Goal: Task Accomplishment & Management: Use online tool/utility

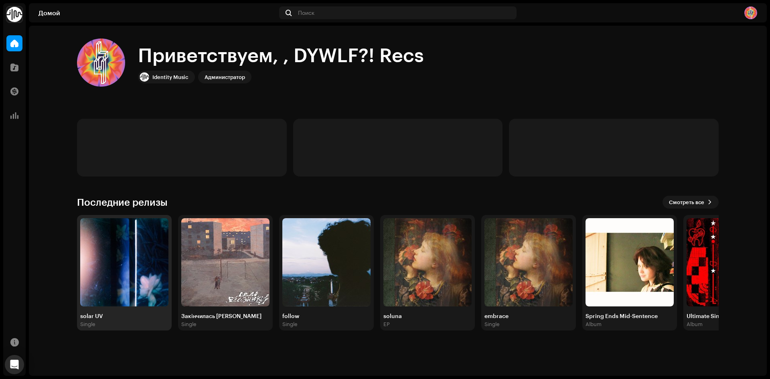
click at [113, 286] on img at bounding box center [124, 262] width 88 height 88
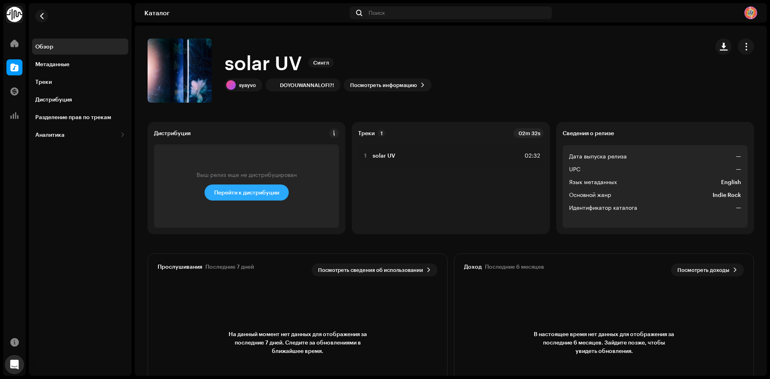
click at [257, 199] on span "Перейти к дистрибуции" at bounding box center [246, 192] width 65 height 16
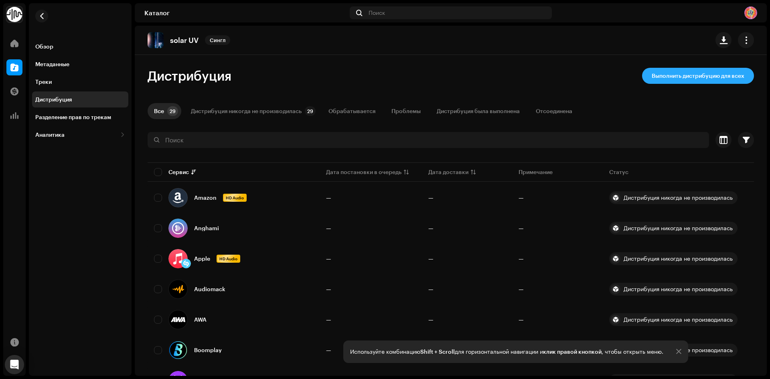
click at [722, 75] on span "Выполнить дистрибуцию для всех" at bounding box center [698, 76] width 93 height 16
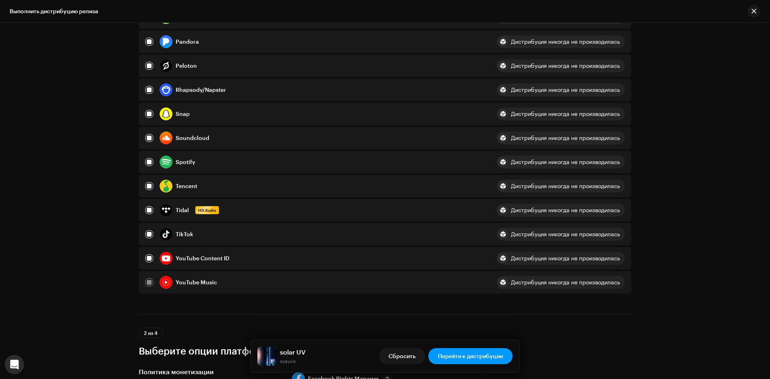
scroll to position [602, 0]
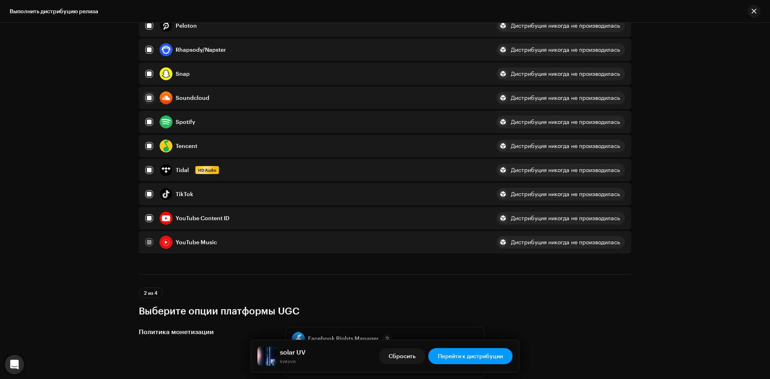
click at [146, 96] on input "checkbox" at bounding box center [149, 98] width 8 height 8
checkbox input "false"
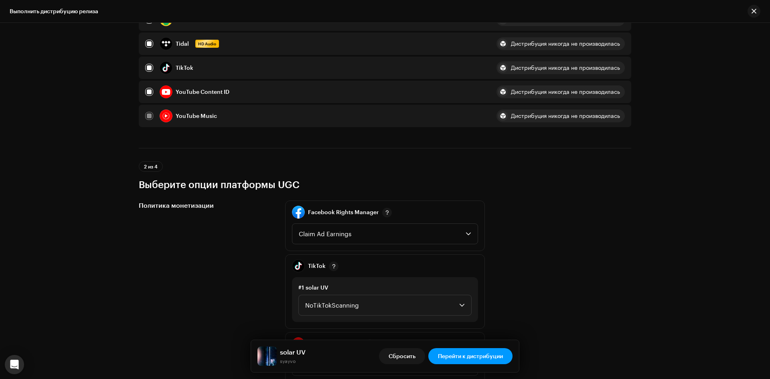
scroll to position [713, 0]
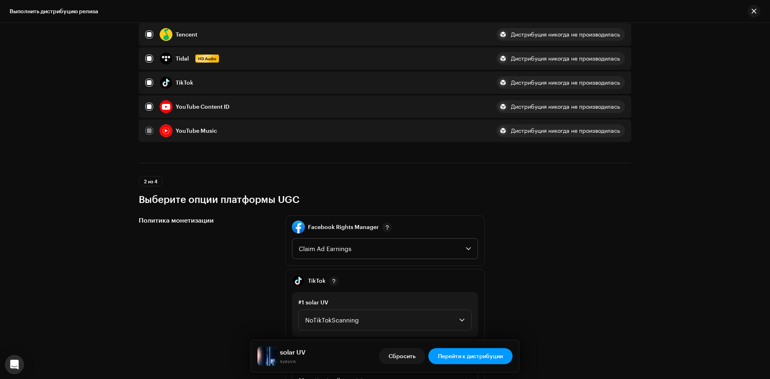
click at [347, 254] on span "Claim Ad Earnings" at bounding box center [382, 249] width 167 height 20
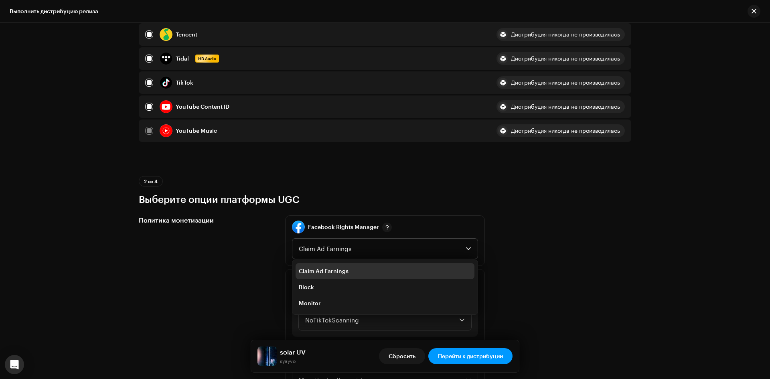
click at [347, 272] on li "Claim Ad Earnings" at bounding box center [385, 271] width 179 height 16
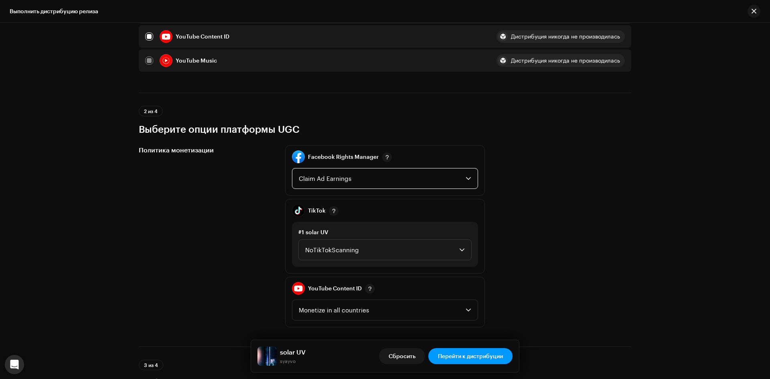
scroll to position [793, 0]
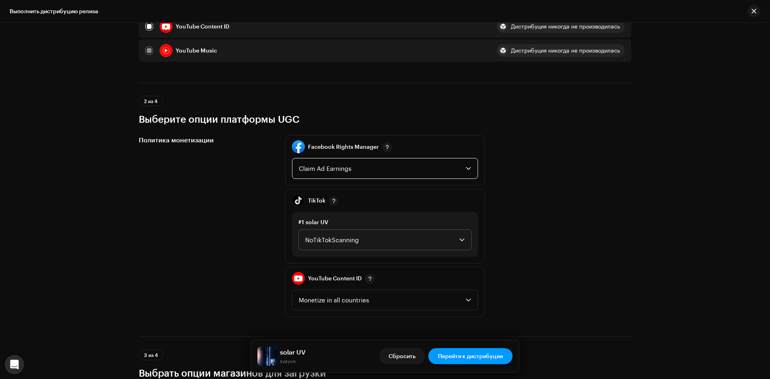
click at [355, 242] on span "NoTikTokScanning" at bounding box center [382, 240] width 154 height 20
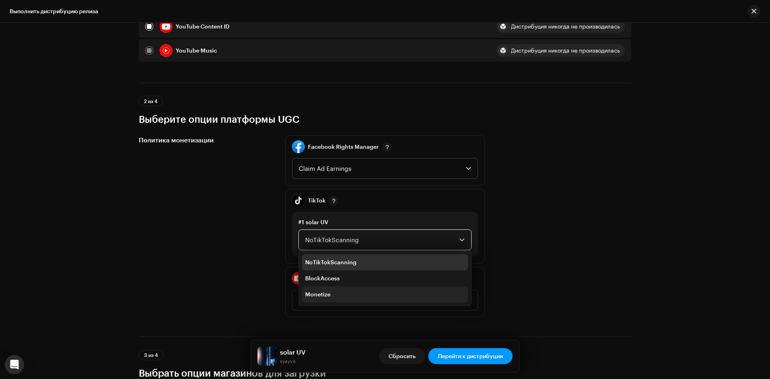
click at [344, 290] on li "Monetize" at bounding box center [385, 294] width 166 height 16
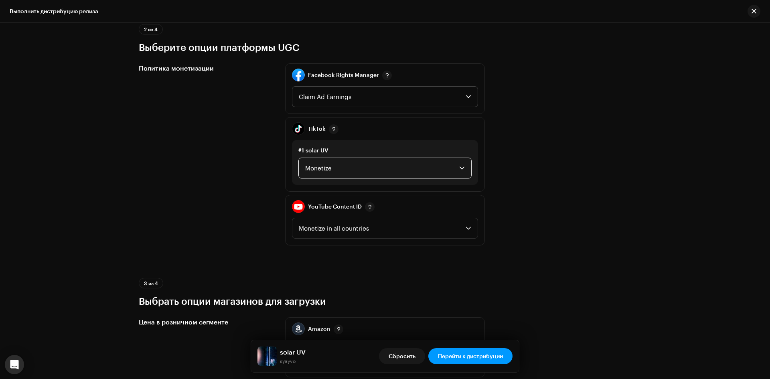
scroll to position [874, 0]
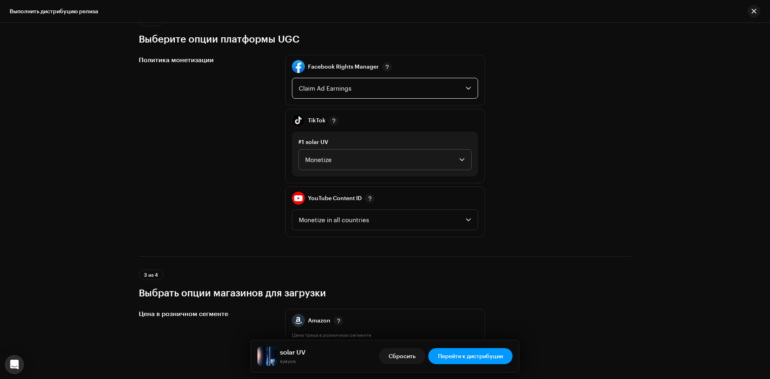
click at [351, 97] on span "Claim Ad Earnings" at bounding box center [382, 88] width 167 height 20
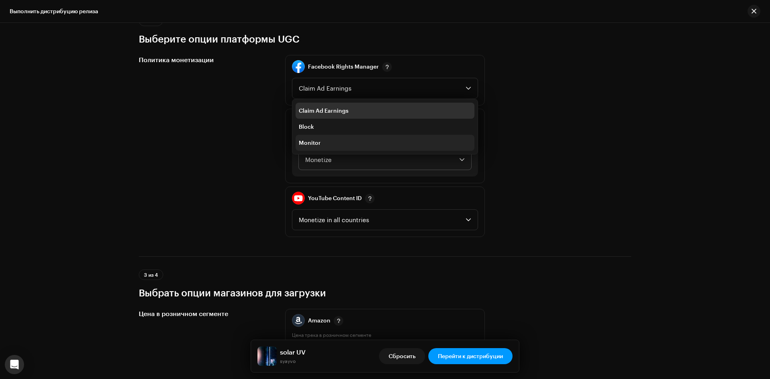
click at [334, 139] on li "Monitor" at bounding box center [385, 143] width 179 height 16
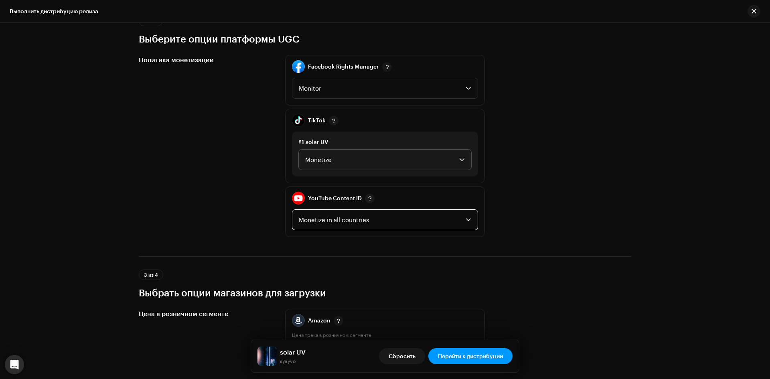
click at [349, 221] on span "Monetize in all countries" at bounding box center [382, 220] width 167 height 20
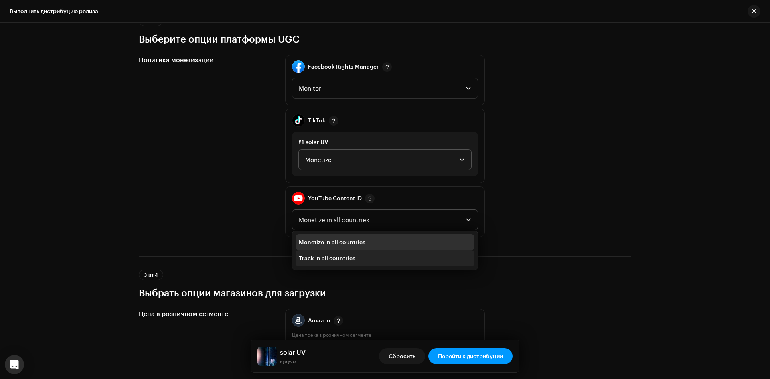
click at [351, 258] on span "Track in all countries" at bounding box center [327, 258] width 57 height 8
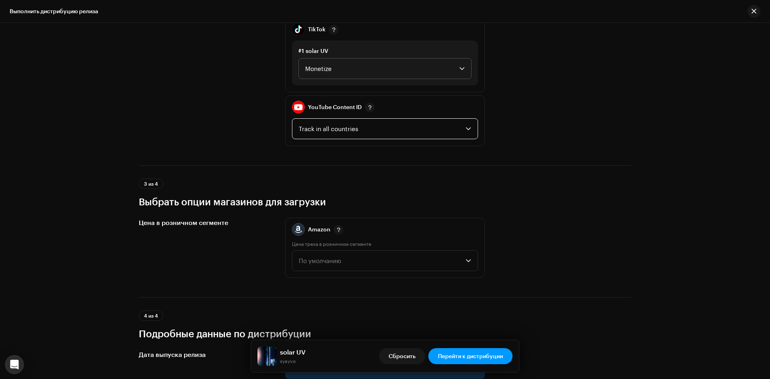
scroll to position [1074, 0]
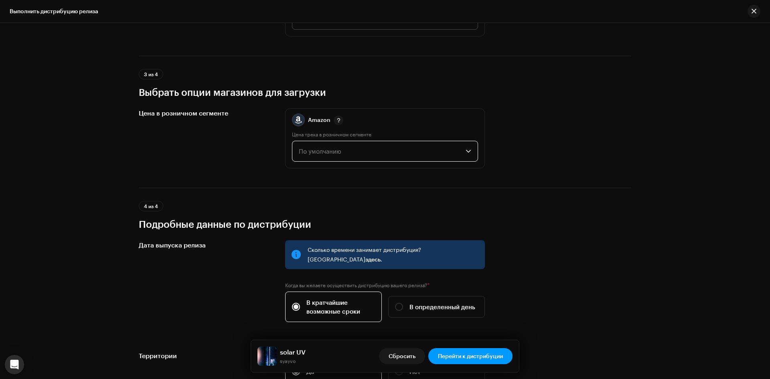
click at [394, 154] on span "По умолчанию" at bounding box center [382, 151] width 167 height 20
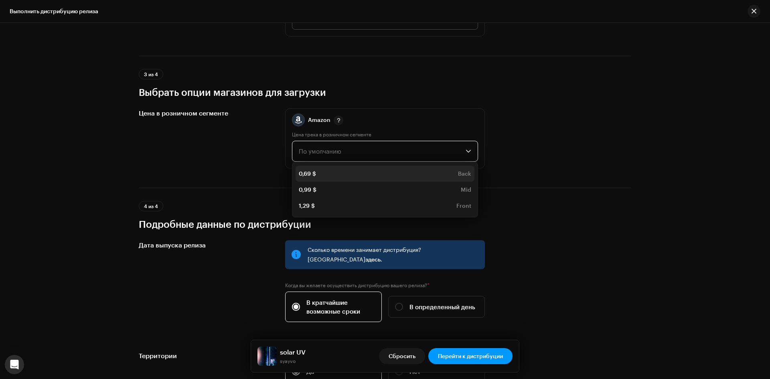
click at [393, 172] on div "0,69 $ Back" at bounding box center [385, 174] width 172 height 8
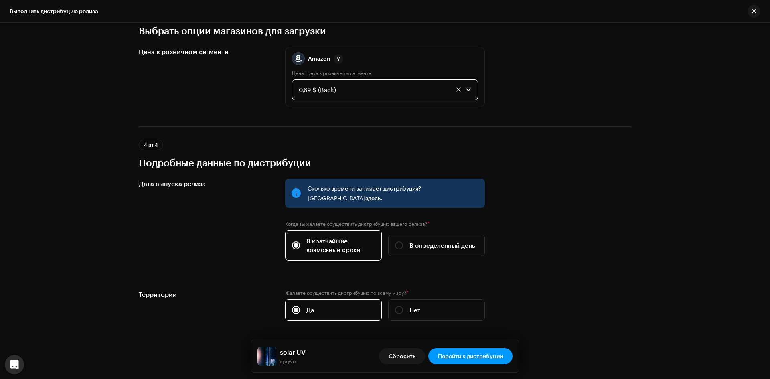
scroll to position [1154, 0]
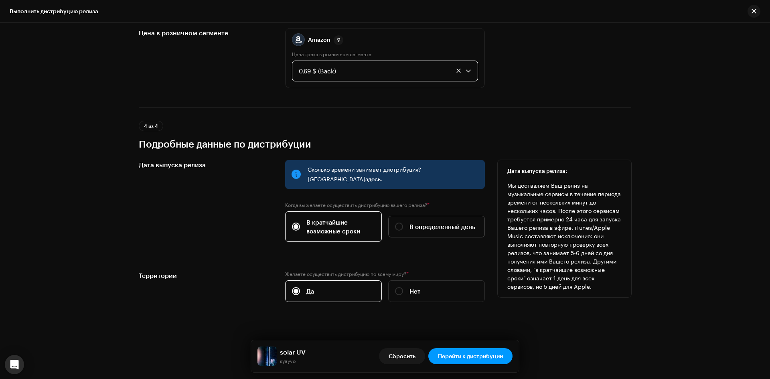
click at [438, 222] on span "В определенный день" at bounding box center [442, 226] width 66 height 9
click at [403, 223] on input "В определенный день" at bounding box center [399, 227] width 8 height 8
radio input "true"
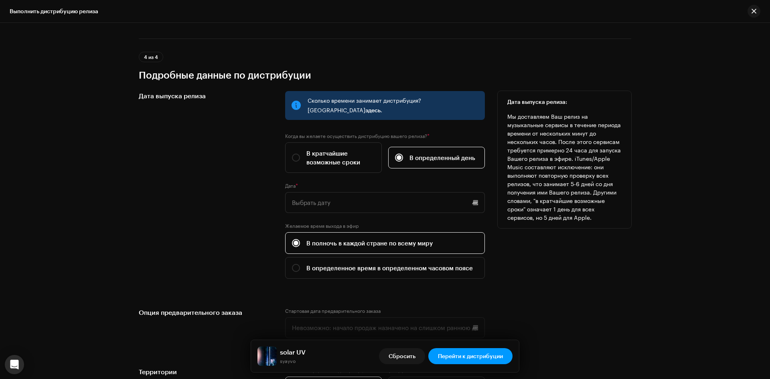
scroll to position [1235, 0]
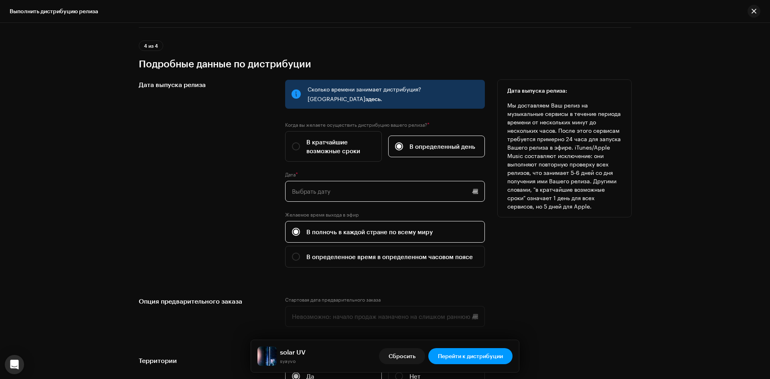
click at [409, 181] on input "text" at bounding box center [385, 191] width 200 height 21
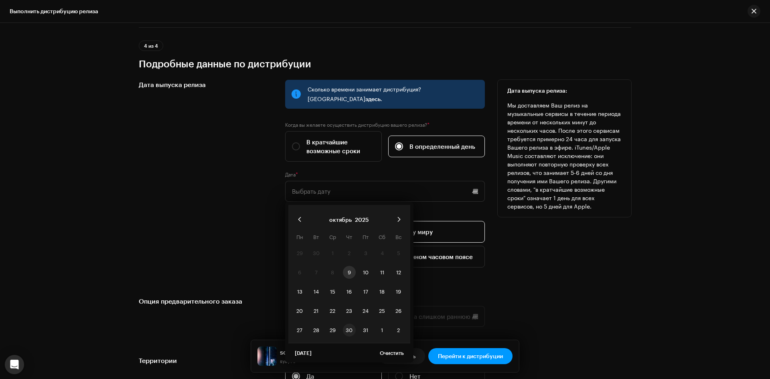
click at [350, 324] on span "30" at bounding box center [349, 330] width 13 height 13
type input "[DATE]"
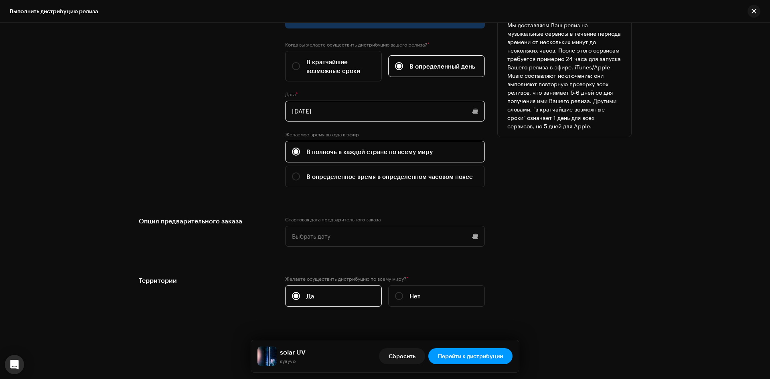
scroll to position [1320, 0]
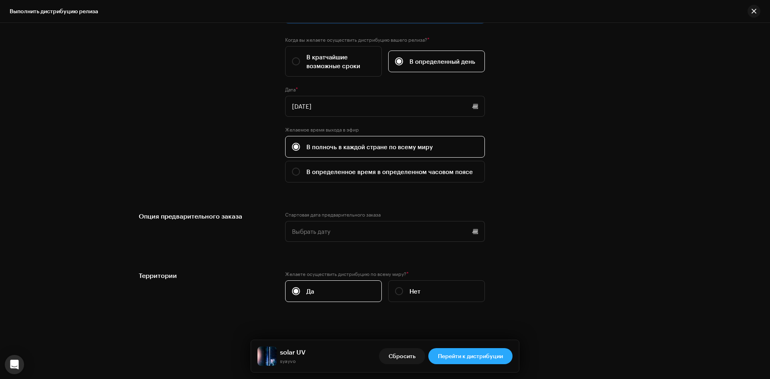
click at [472, 356] on span "Перейти к дистрибуции" at bounding box center [470, 356] width 65 height 16
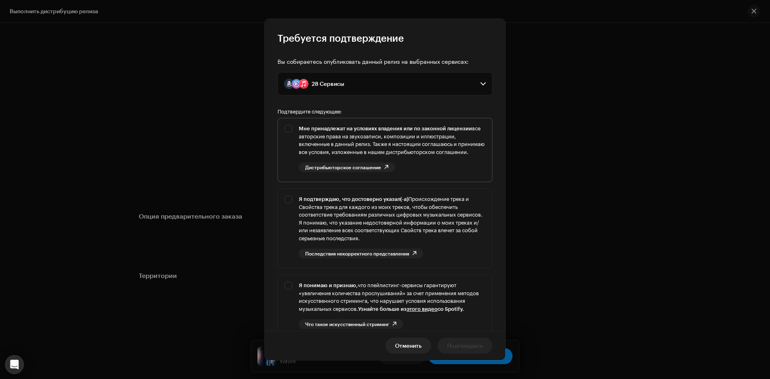
click at [287, 132] on div "Мне принадлежат на условиях владения или по законной лицензии все авторские пра…" at bounding box center [385, 148] width 214 height 60
checkbox input "true"
click at [286, 205] on div "Я подтверждаю, что достоверно указал(-а) Происхождение трека и Свойства трека д…" at bounding box center [385, 227] width 214 height 76
checkbox input "true"
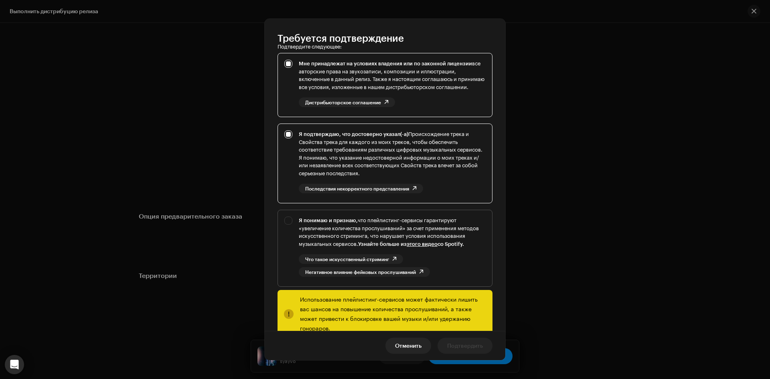
scroll to position [93, 0]
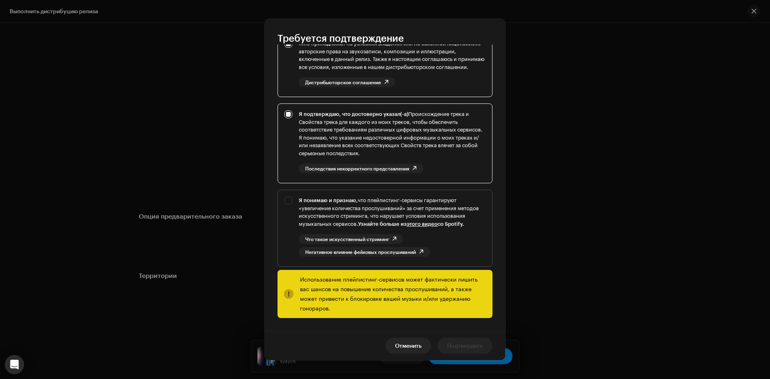
click at [290, 208] on div "Я понимаю и признаю, что плейлистинг-сервисы гарантируют «увеличение количества…" at bounding box center [385, 226] width 214 height 73
checkbox input "true"
drag, startPoint x: 290, startPoint y: 209, endPoint x: 472, endPoint y: 350, distance: 230.7
click at [472, 350] on span "Подтвердить" at bounding box center [465, 346] width 36 height 16
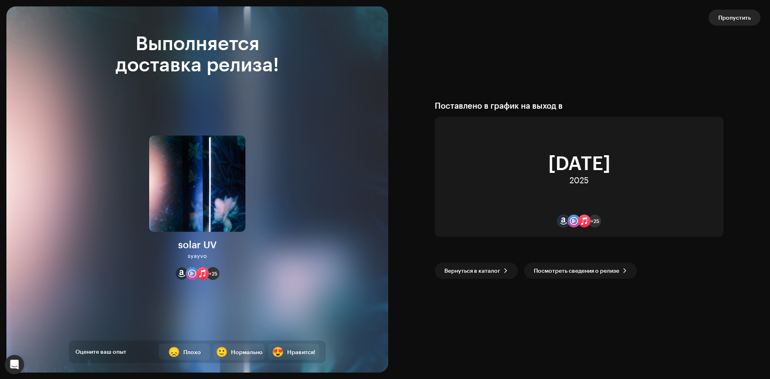
click at [750, 14] on span "Пропустить" at bounding box center [734, 18] width 32 height 16
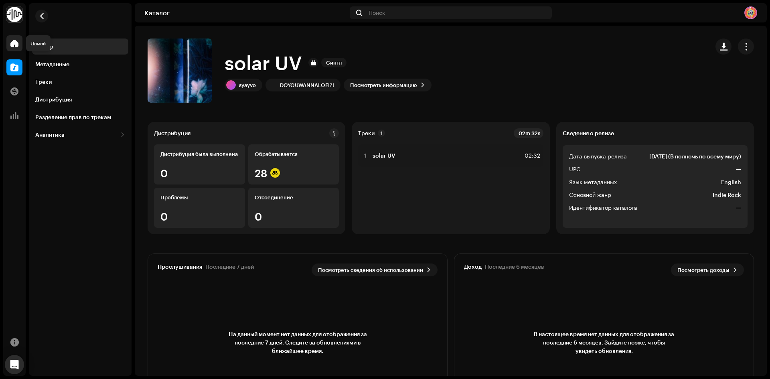
click at [12, 44] on span at bounding box center [14, 43] width 8 height 6
